Goal: Transaction & Acquisition: Purchase product/service

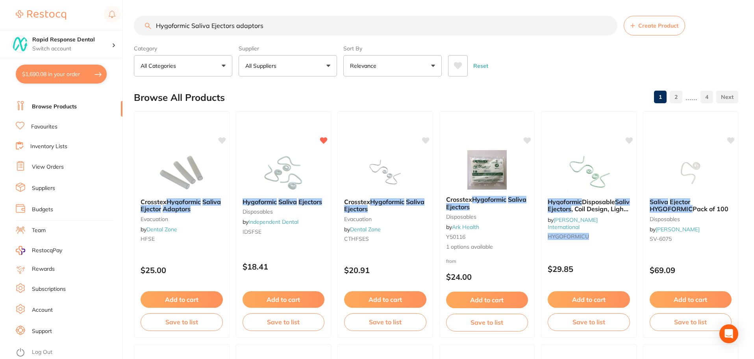
click at [288, 67] on button "All Suppliers" at bounding box center [288, 65] width 98 height 21
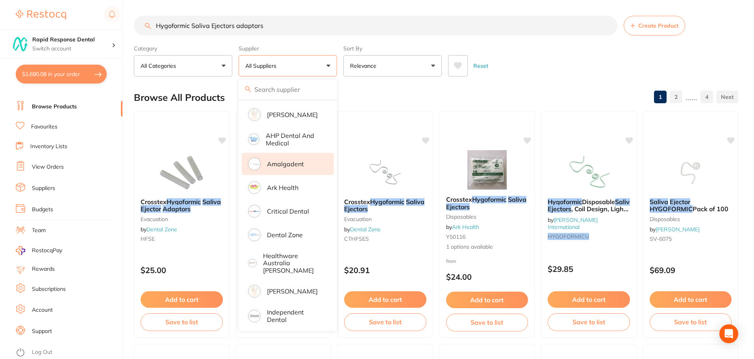
scroll to position [79, 0]
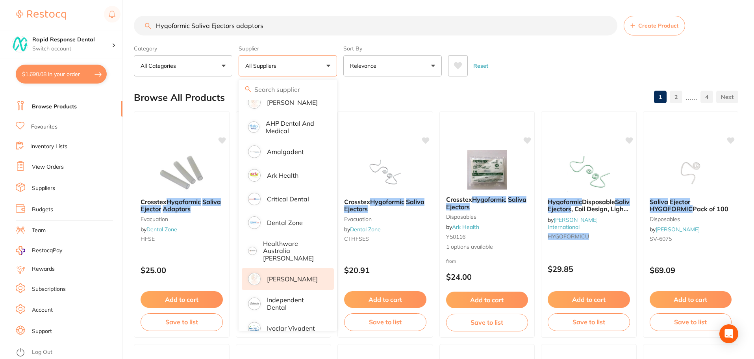
click at [286, 275] on p "[PERSON_NAME]" at bounding box center [292, 278] width 51 height 7
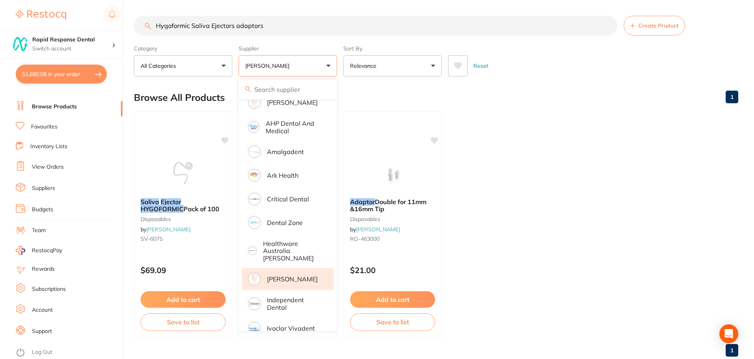
click at [466, 178] on ul "Saliva Ejector HYGOFORMIC Pack of 100 disposables by [PERSON_NAME] [PERSON_NAME…" at bounding box center [436, 224] width 604 height 226
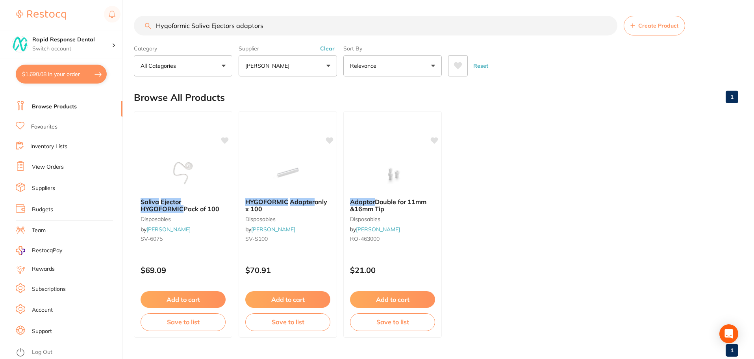
drag, startPoint x: 135, startPoint y: 22, endPoint x: 41, endPoint y: 13, distance: 95.3
click at [41, 13] on div "$1,690.08 Rapid Response Dental Switch account Rapid Response Dental $1,690.08 …" at bounding box center [377, 179] width 754 height 359
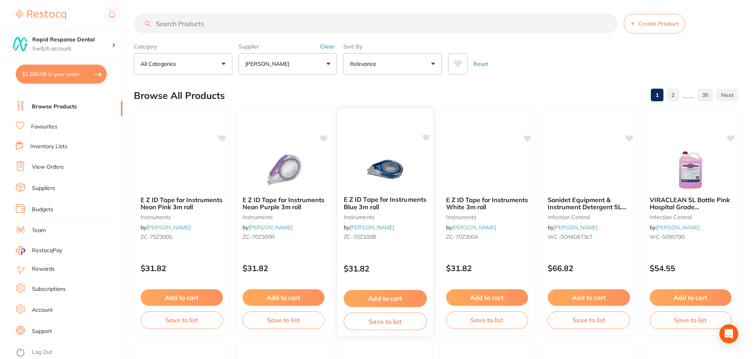
scroll to position [0, 0]
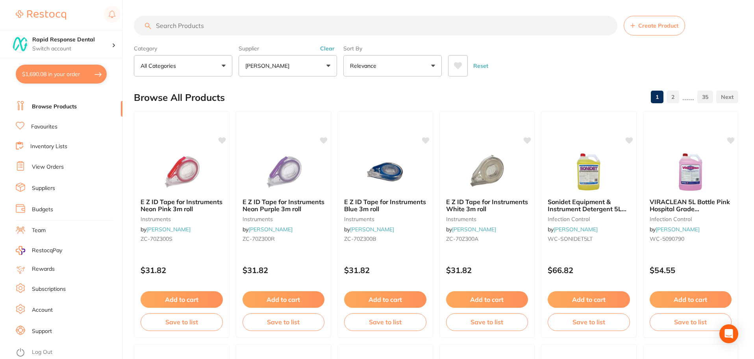
click at [458, 67] on icon at bounding box center [458, 65] width 8 height 7
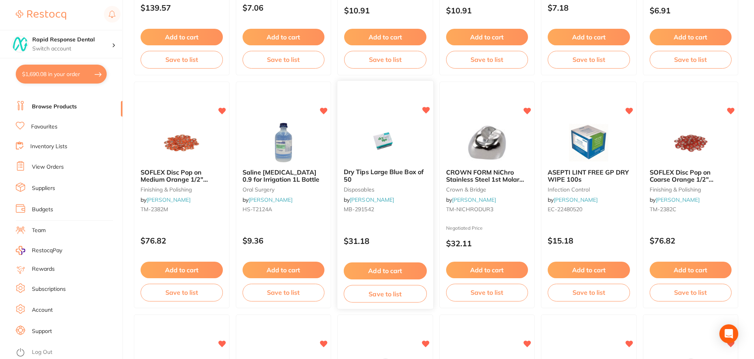
scroll to position [276, 0]
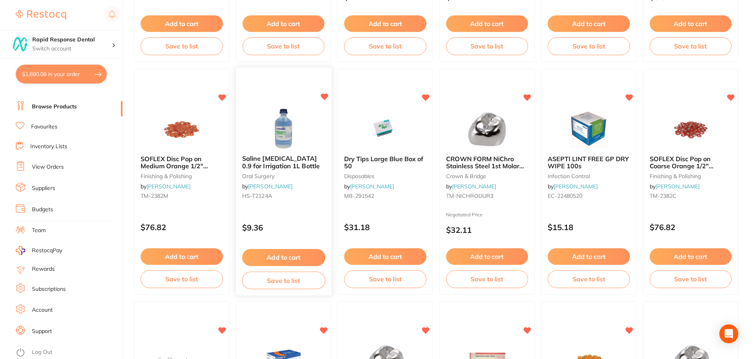
click at [290, 253] on button "Add to cart" at bounding box center [283, 257] width 83 height 17
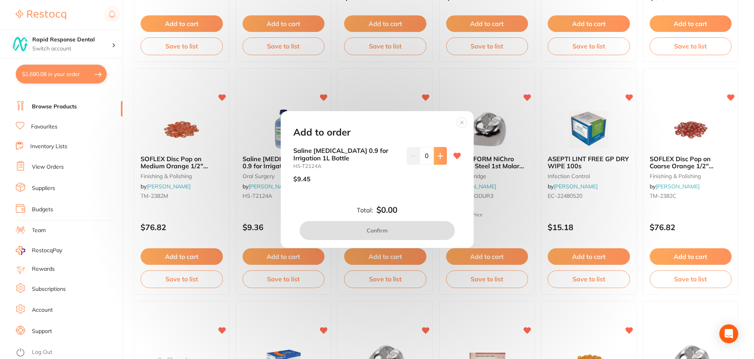
click at [438, 156] on icon at bounding box center [439, 155] width 5 height 5
type input "2"
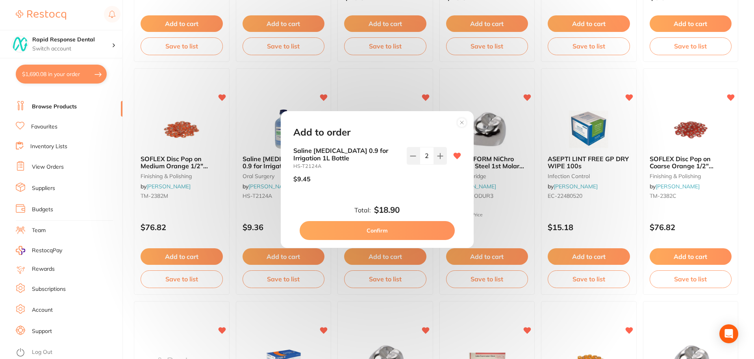
click at [400, 227] on button "Confirm" at bounding box center [377, 230] width 155 height 19
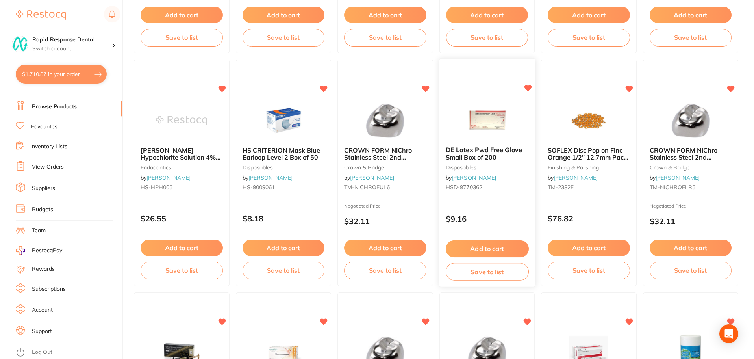
scroll to position [669, 0]
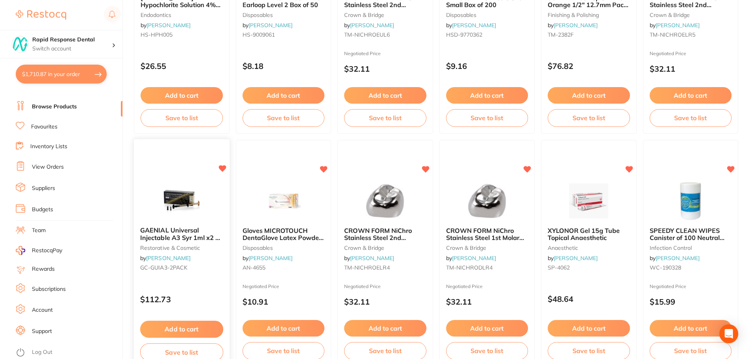
click at [222, 169] on icon at bounding box center [221, 168] width 7 height 7
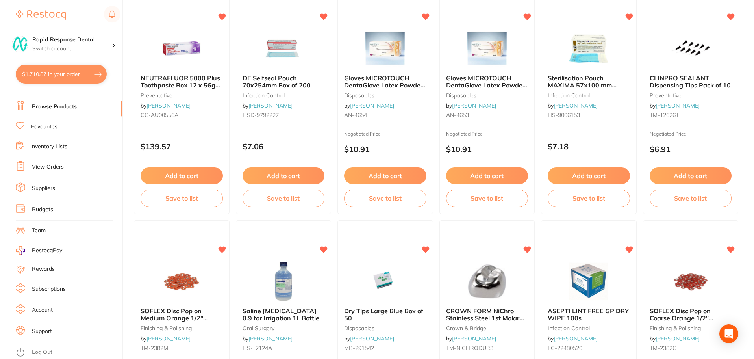
scroll to position [0, 0]
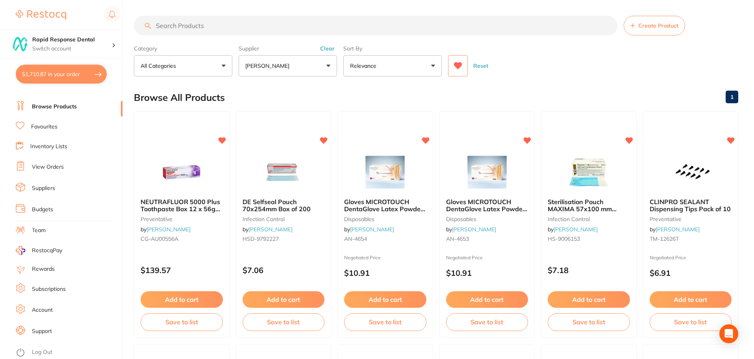
drag, startPoint x: 224, startPoint y: 30, endPoint x: 117, endPoint y: 25, distance: 107.2
click at [117, 25] on div "$1,710.87 Rapid Response Dental Switch account Rapid Response Dental $1,710.87 …" at bounding box center [377, 179] width 754 height 359
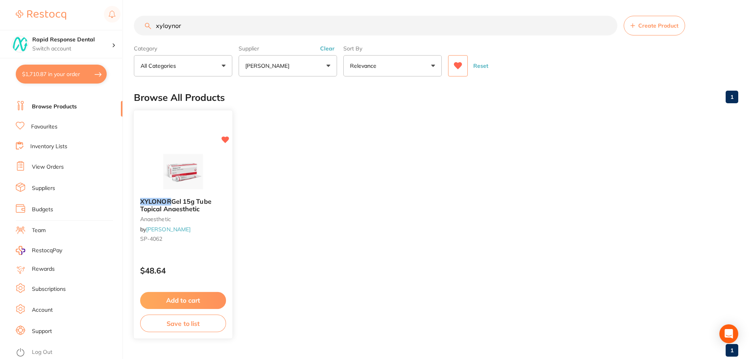
type input "xyloynor"
click at [176, 175] on img at bounding box center [183, 172] width 52 height 40
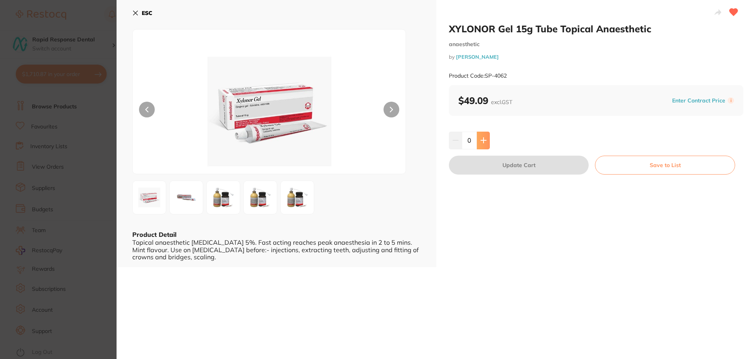
click at [483, 143] on icon at bounding box center [483, 140] width 5 height 5
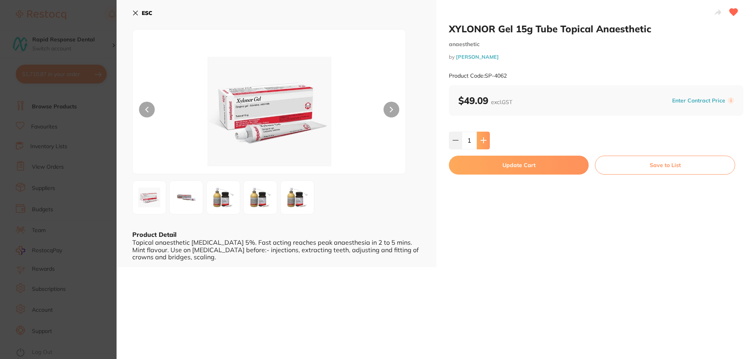
click at [483, 143] on icon at bounding box center [483, 140] width 5 height 5
type input "4"
click at [519, 167] on button "Update Cart" at bounding box center [519, 165] width 140 height 19
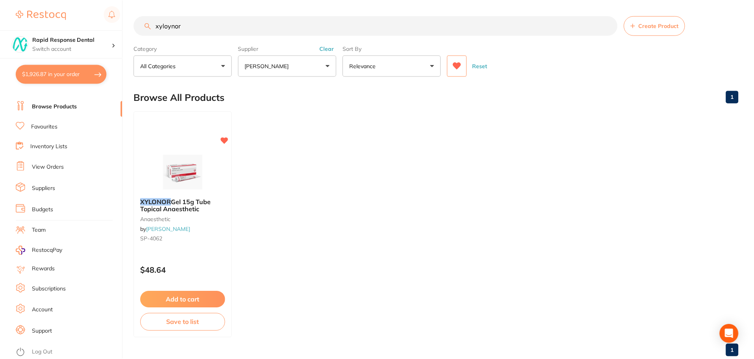
scroll to position [1, 0]
click at [206, 294] on button "Add to cart" at bounding box center [183, 299] width 86 height 17
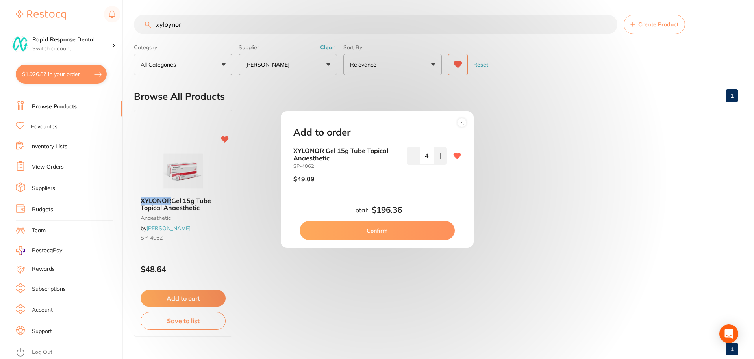
click at [463, 122] on circle at bounding box center [461, 122] width 9 height 9
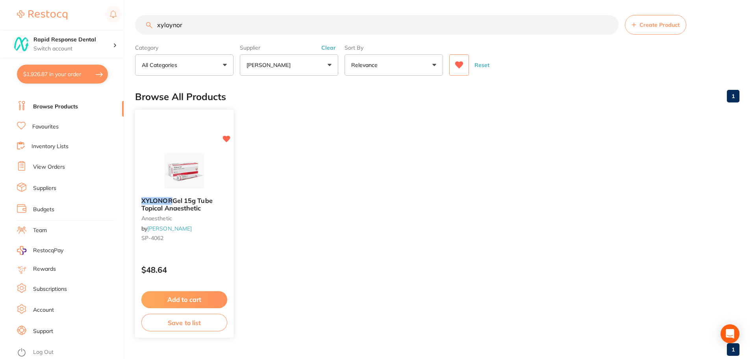
scroll to position [0, 0]
click at [73, 74] on button "$1,926.87 in your order" at bounding box center [61, 74] width 91 height 19
checkbox input "true"
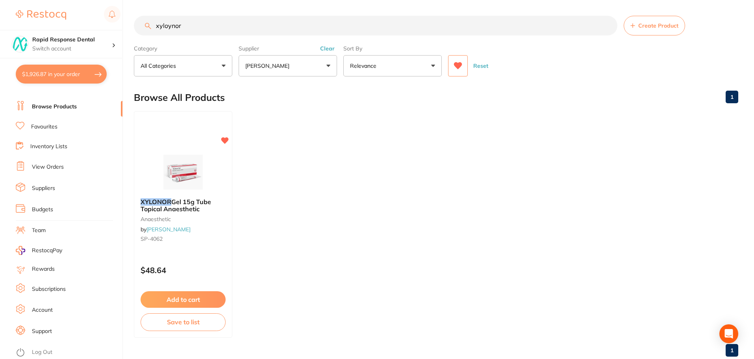
checkbox input "true"
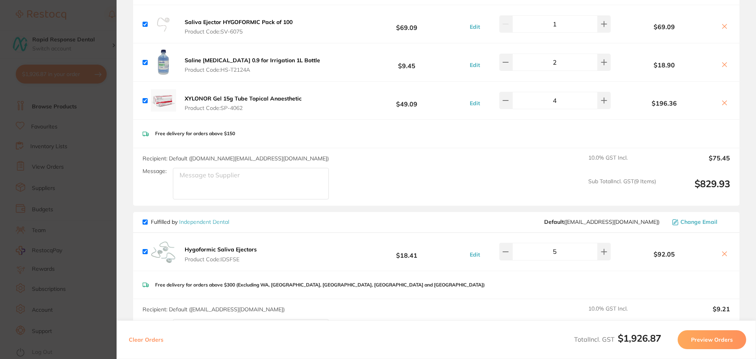
scroll to position [354, 0]
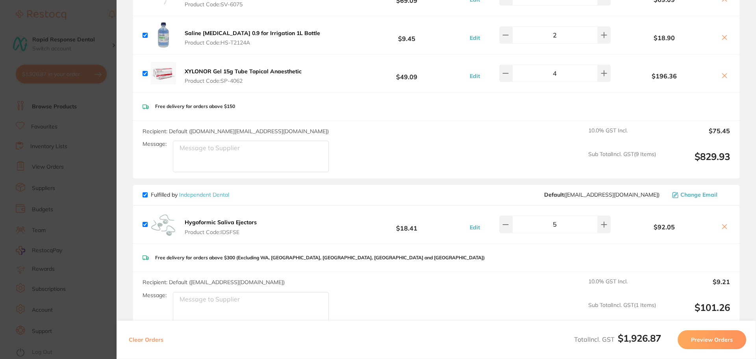
click at [722, 225] on icon at bounding box center [724, 226] width 4 height 4
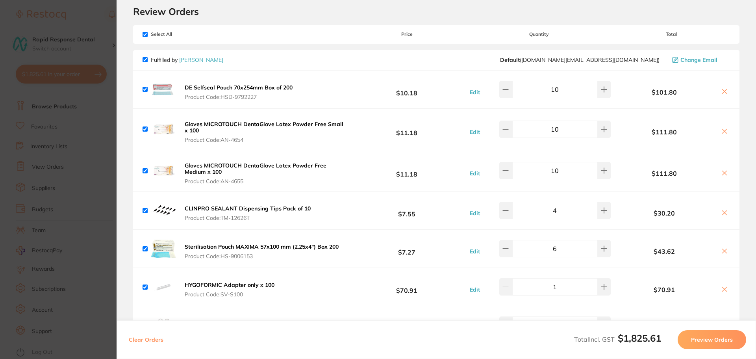
scroll to position [39, 0]
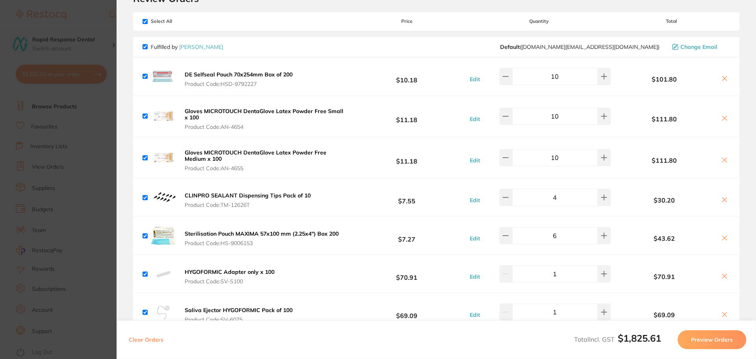
click at [722, 79] on icon at bounding box center [724, 78] width 6 height 6
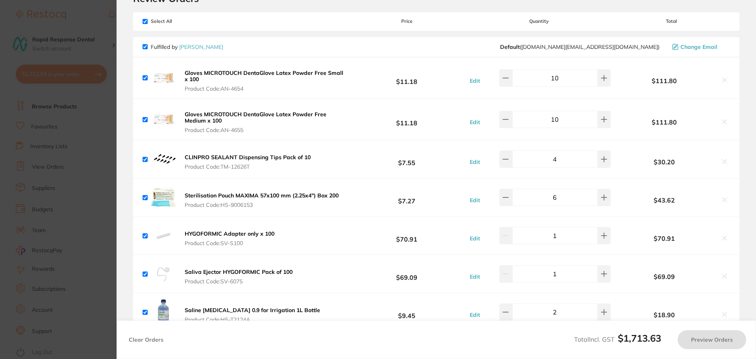
checkbox input "true"
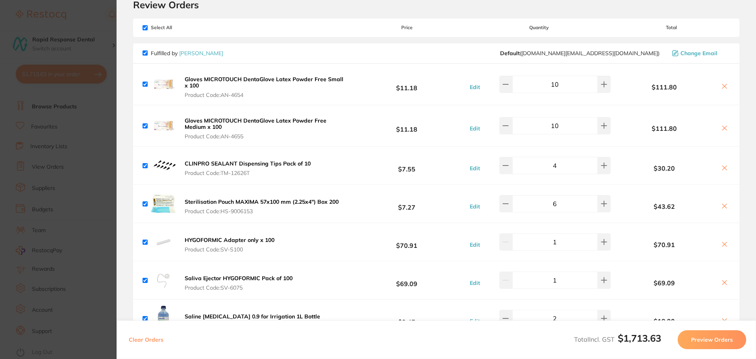
scroll to position [0, 0]
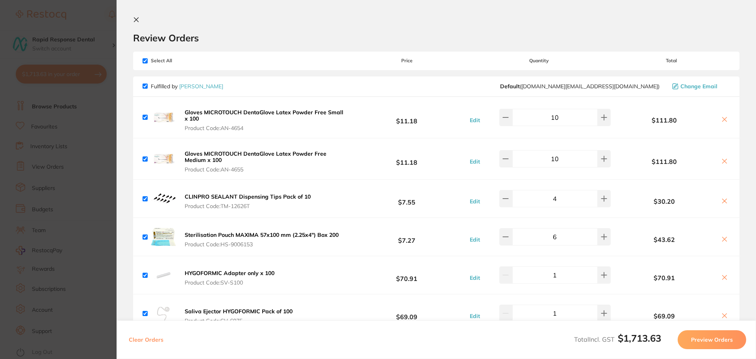
click at [134, 19] on icon at bounding box center [136, 20] width 6 height 6
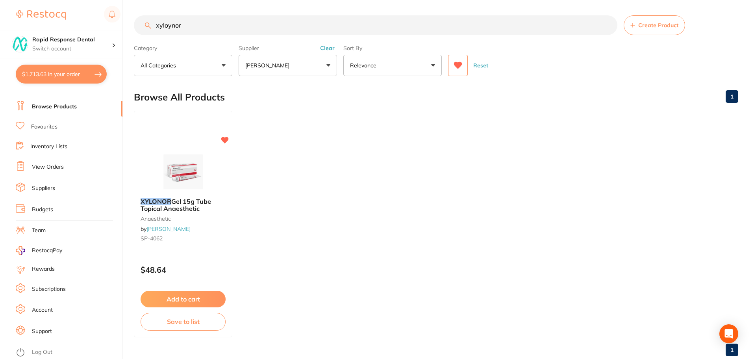
click at [57, 73] on button "$1,713.63 in your order" at bounding box center [61, 74] width 91 height 19
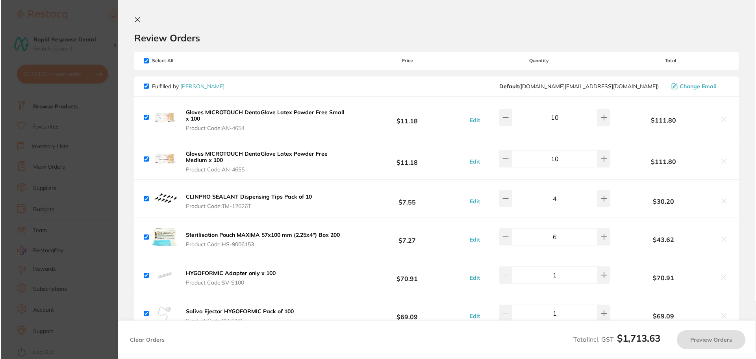
scroll to position [0, 0]
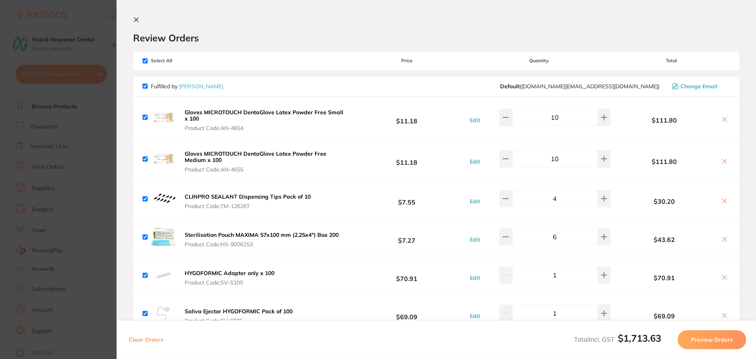
drag, startPoint x: 214, startPoint y: 152, endPoint x: 205, endPoint y: 153, distance: 9.1
click at [205, 153] on b "Gloves MICROTOUCH DentaGlove Latex Powder Free Medium x 100" at bounding box center [256, 156] width 142 height 13
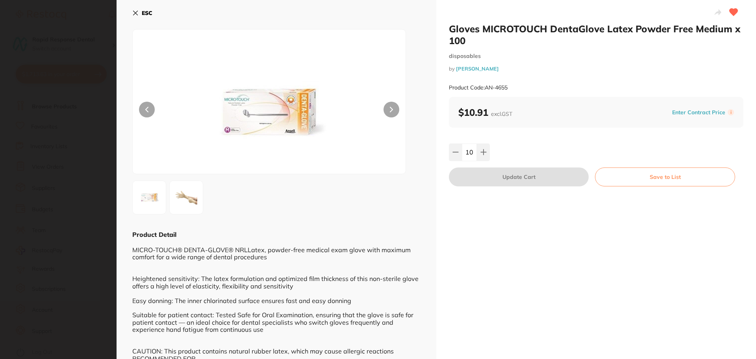
click at [135, 13] on icon at bounding box center [135, 13] width 4 height 4
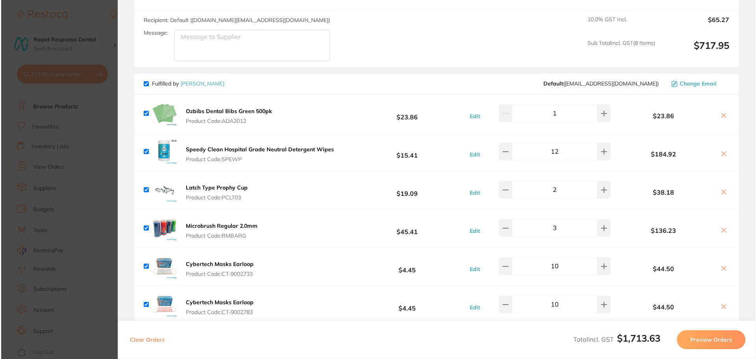
scroll to position [472, 0]
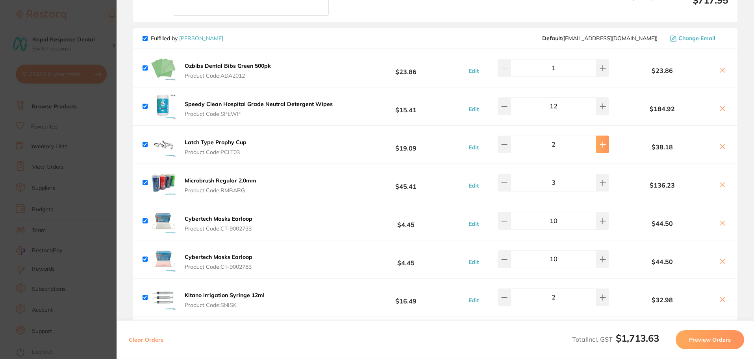
click at [600, 145] on icon at bounding box center [603, 144] width 6 height 6
type input "4"
click at [602, 184] on icon at bounding box center [604, 182] width 5 height 5
type input "4"
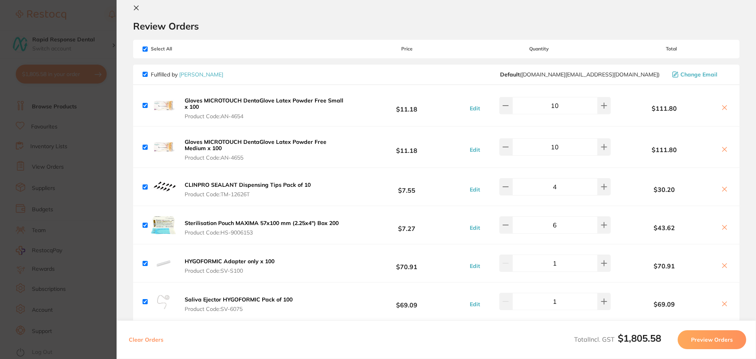
scroll to position [0, 0]
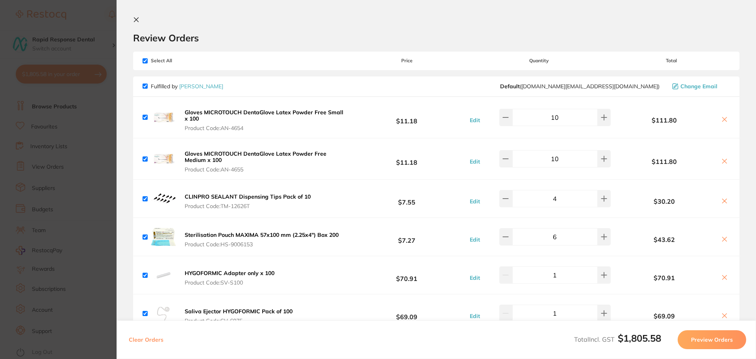
click at [137, 20] on icon at bounding box center [136, 20] width 6 height 6
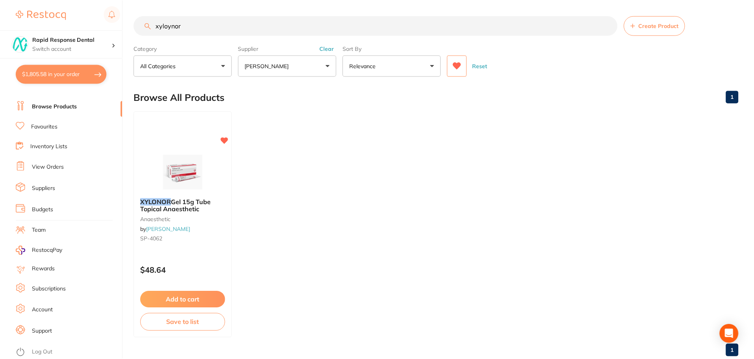
scroll to position [0, 0]
drag, startPoint x: 169, startPoint y: 27, endPoint x: 101, endPoint y: 32, distance: 68.3
click at [103, 32] on div "$1,805.58 Rapid Response Dental Switch account Rapid Response Dental $1,805.58 …" at bounding box center [377, 179] width 754 height 359
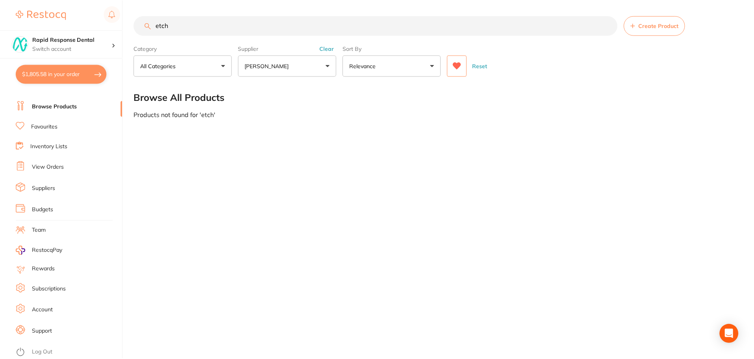
scroll to position [0, 0]
click at [456, 65] on icon at bounding box center [458, 65] width 8 height 7
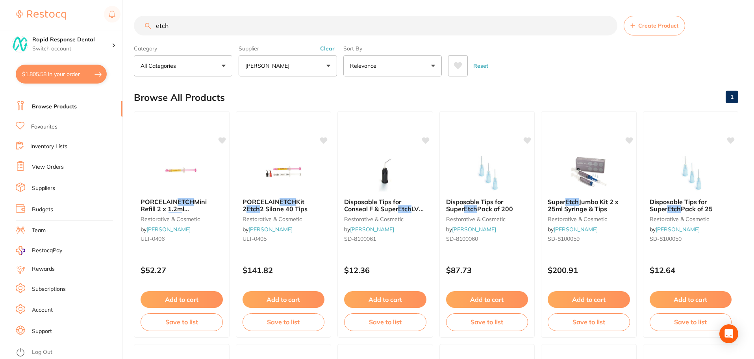
click at [317, 69] on button "[PERSON_NAME]" at bounding box center [288, 65] width 98 height 21
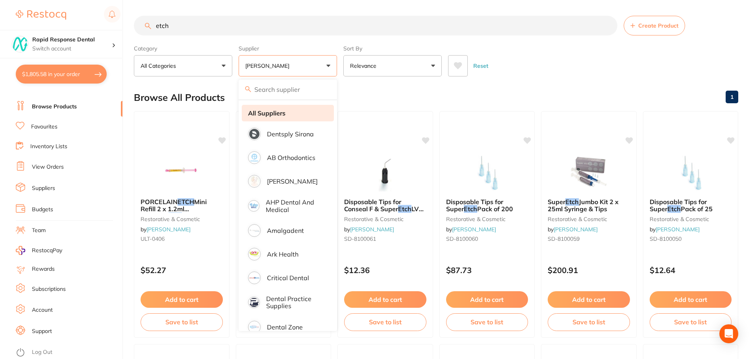
click at [274, 115] on strong "All Suppliers" at bounding box center [266, 112] width 37 height 7
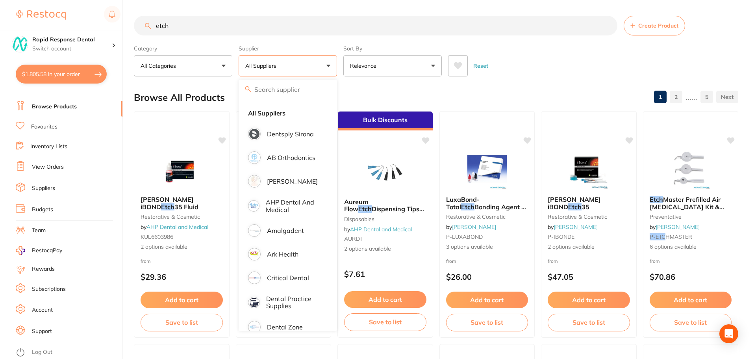
click at [171, 25] on input "etch" at bounding box center [375, 26] width 483 height 20
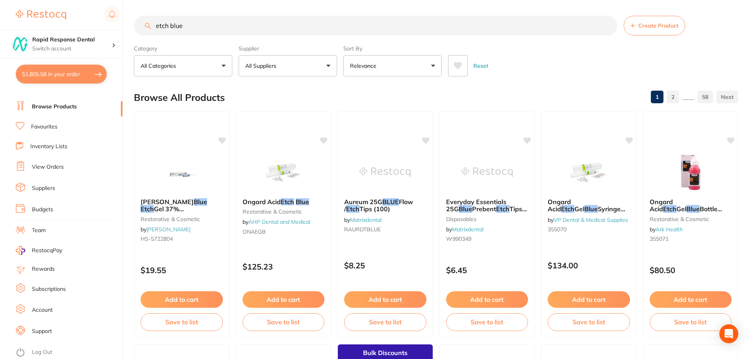
drag, startPoint x: 143, startPoint y: 28, endPoint x: 66, endPoint y: 15, distance: 77.9
click at [97, 25] on div "$1,805.58 Rapid Response Dental Switch account Rapid Response Dental $1,805.58 …" at bounding box center [377, 179] width 754 height 359
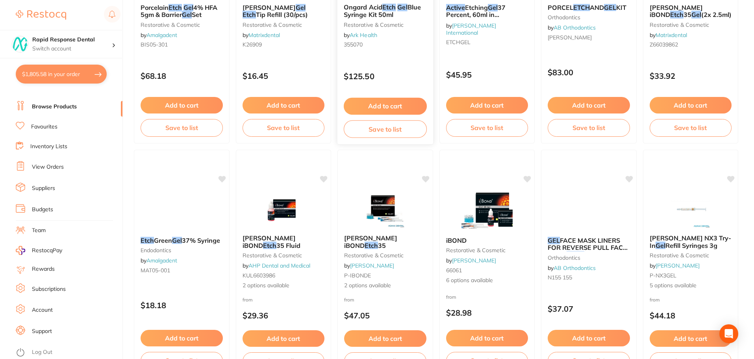
scroll to position [551, 0]
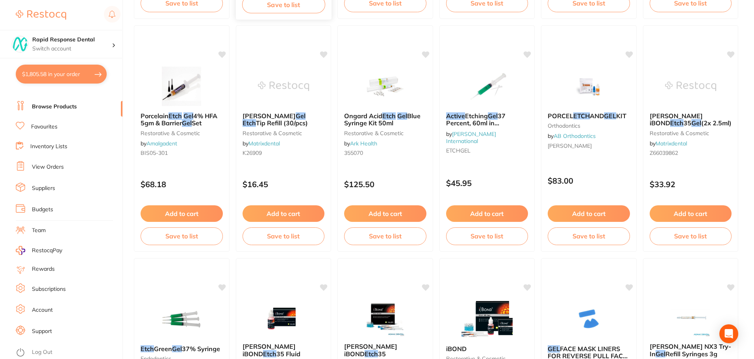
type input "active etch gel"
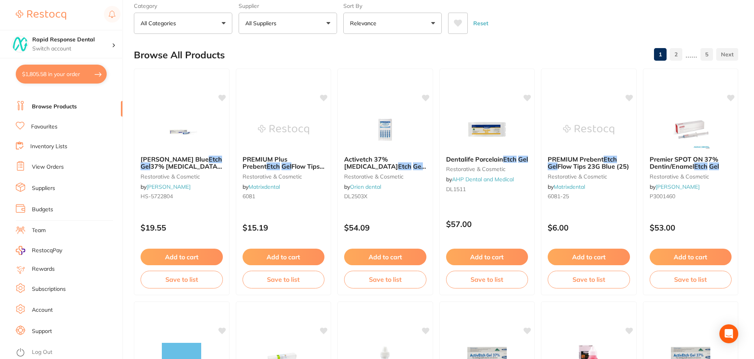
scroll to position [0, 0]
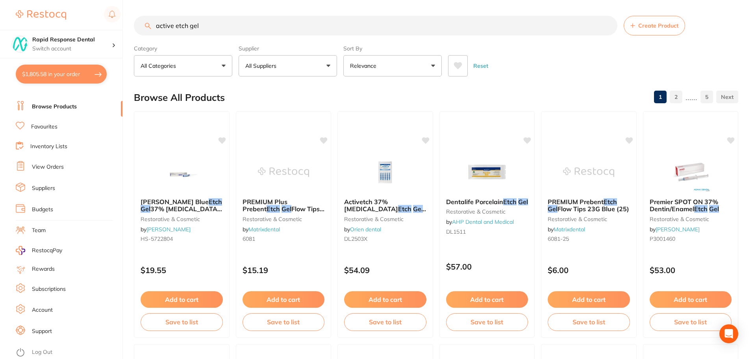
drag, startPoint x: 150, startPoint y: 25, endPoint x: 91, endPoint y: 22, distance: 58.7
click at [96, 22] on div "$1,805.58 Rapid Response Dental Switch account Rapid Response Dental $1,805.58 …" at bounding box center [377, 179] width 754 height 359
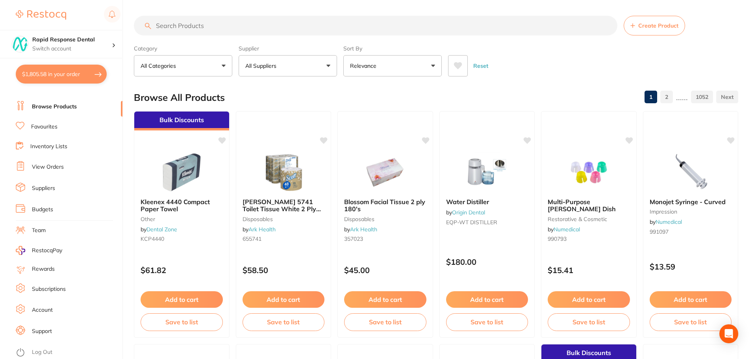
paste input "P-ETCHGEL"
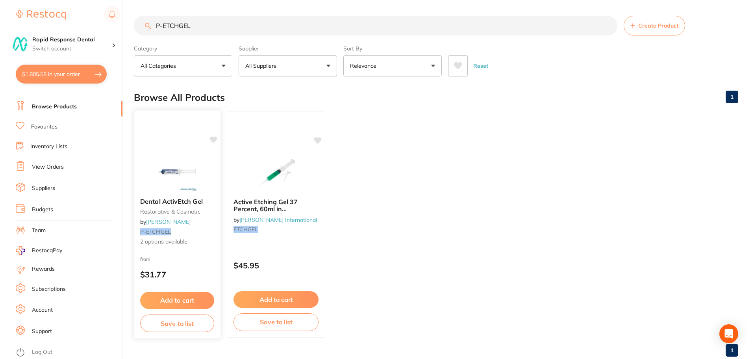
type input "P-ETCHGEL"
click at [211, 137] on icon at bounding box center [213, 140] width 8 height 8
click at [173, 300] on button "Add to cart" at bounding box center [177, 300] width 74 height 17
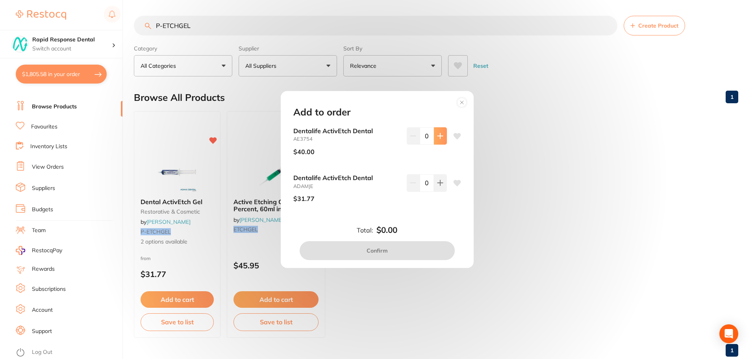
click at [439, 136] on icon at bounding box center [439, 135] width 5 height 5
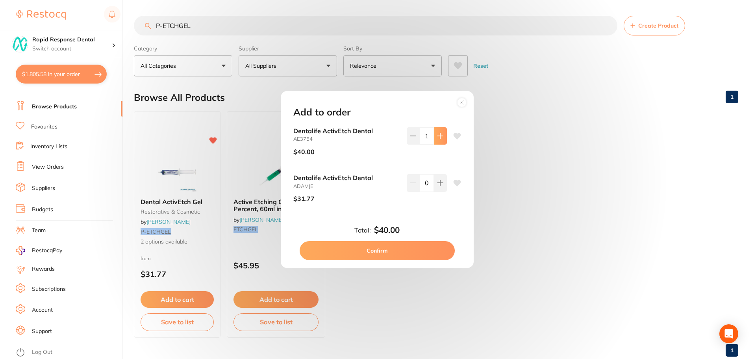
click at [439, 136] on icon at bounding box center [439, 135] width 5 height 5
type input "2"
click at [414, 255] on button "Confirm" at bounding box center [377, 250] width 155 height 19
checkbox input "false"
